Goal: Task Accomplishment & Management: Manage account settings

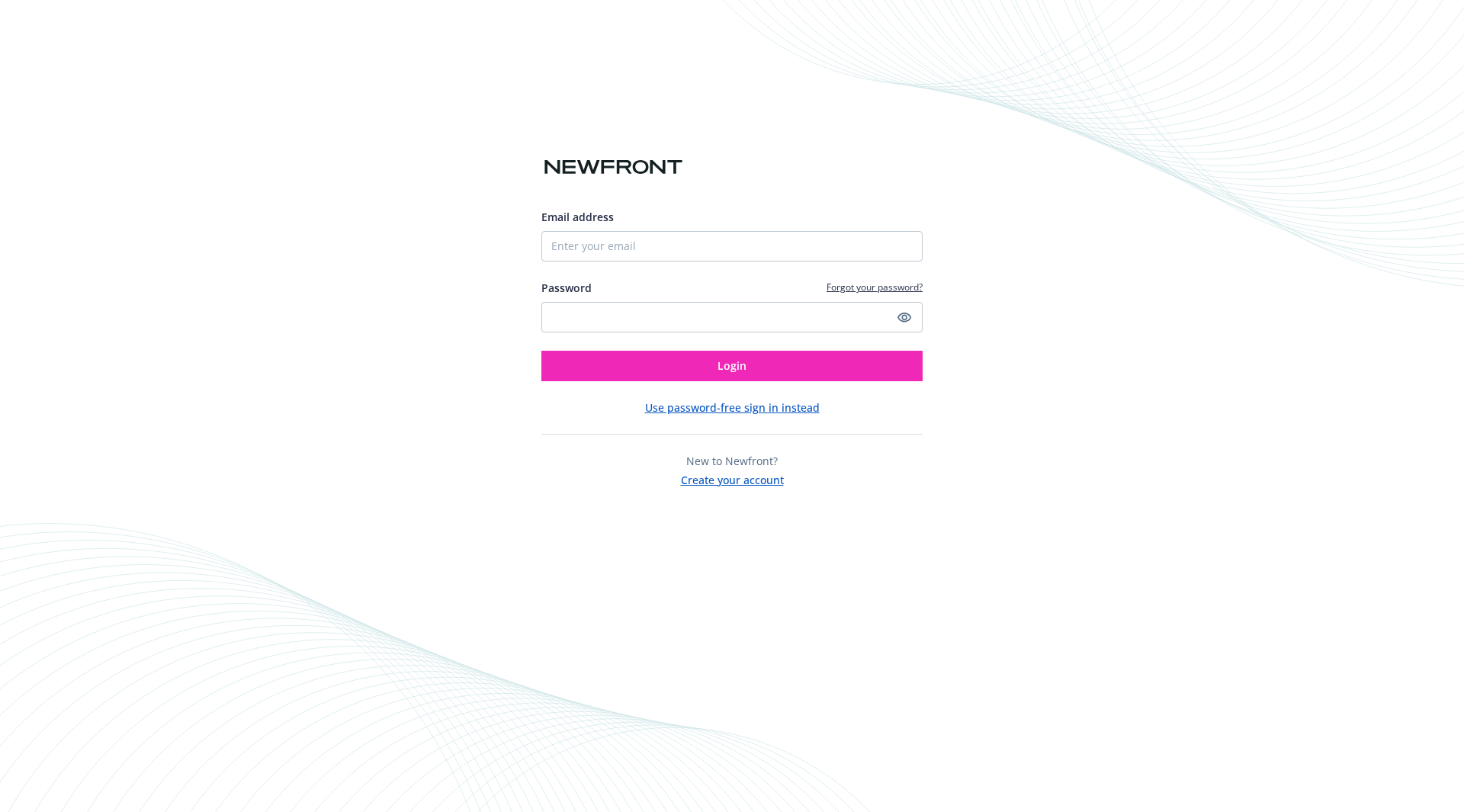
click at [1225, 402] on div "Email address Password Forgot your password? Login Use password-free sign in in…" at bounding box center [732, 406] width 1464 height 812
